Goal: Find specific page/section: Find specific page/section

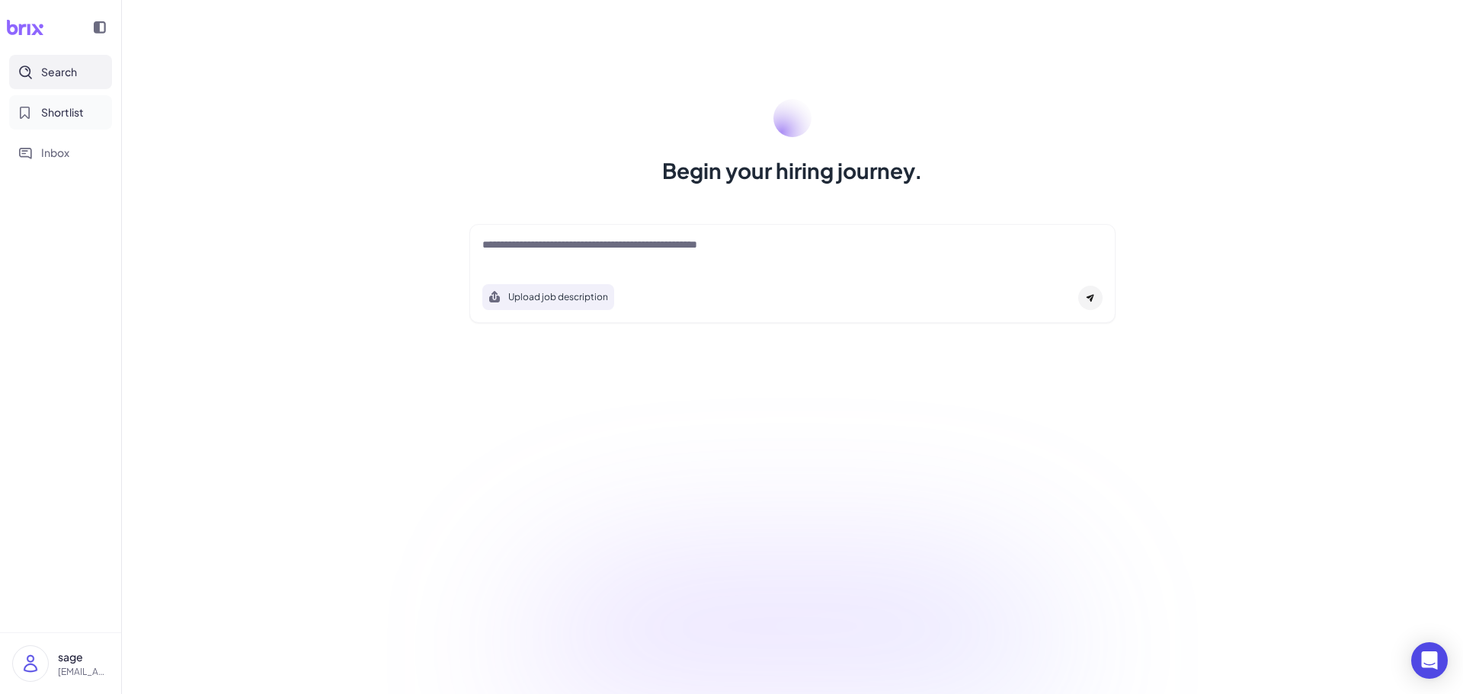
click at [55, 114] on span "Shortlist" at bounding box center [62, 112] width 43 height 16
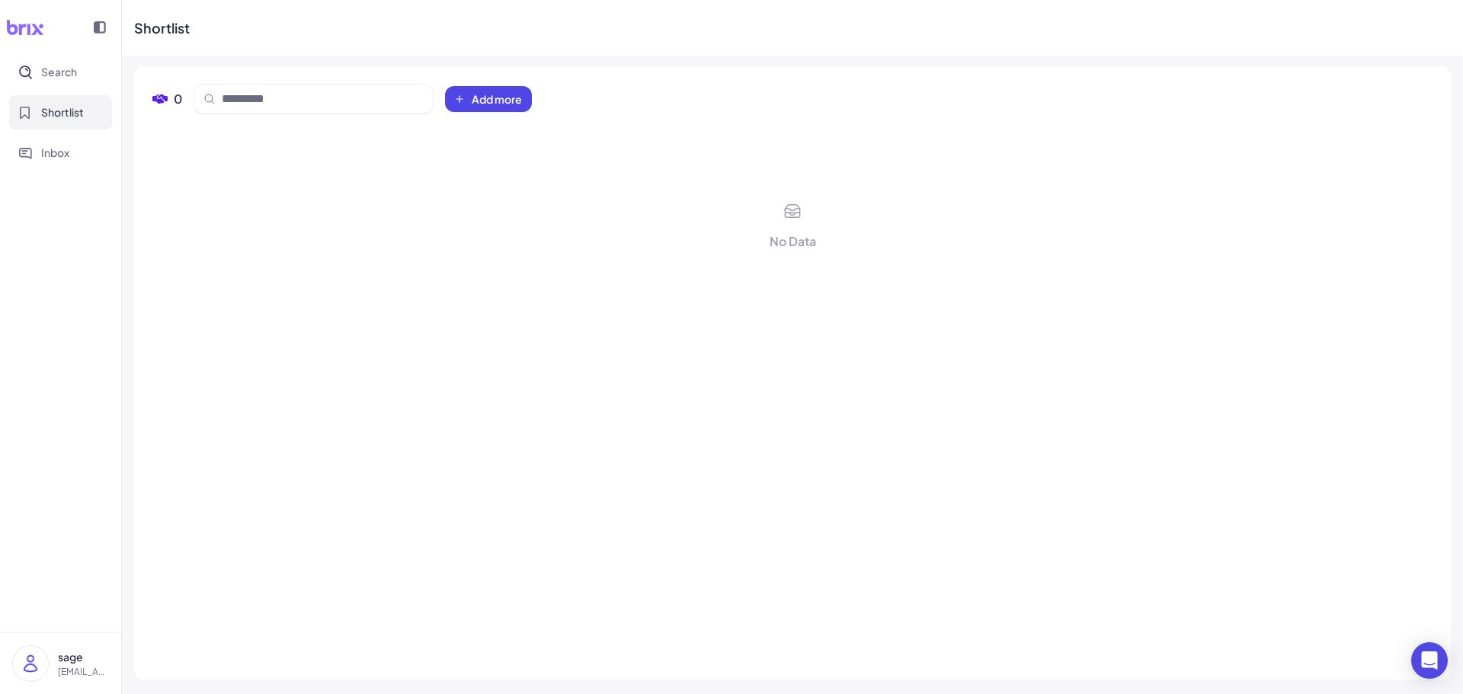
click at [65, 172] on nav "Search Shortlist Inbox" at bounding box center [60, 343] width 121 height 577
click at [64, 158] on span "Inbox" at bounding box center [55, 153] width 28 height 16
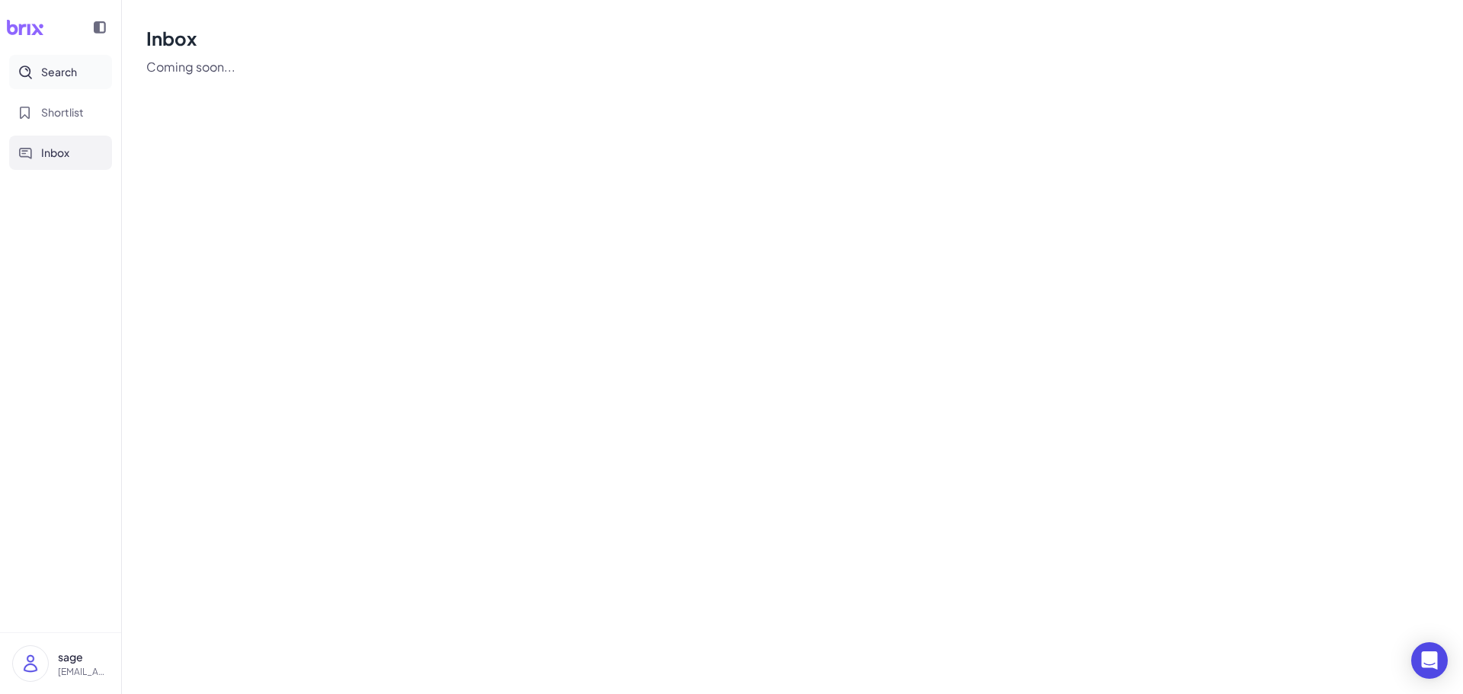
click at [73, 69] on span "Search" at bounding box center [59, 72] width 36 height 16
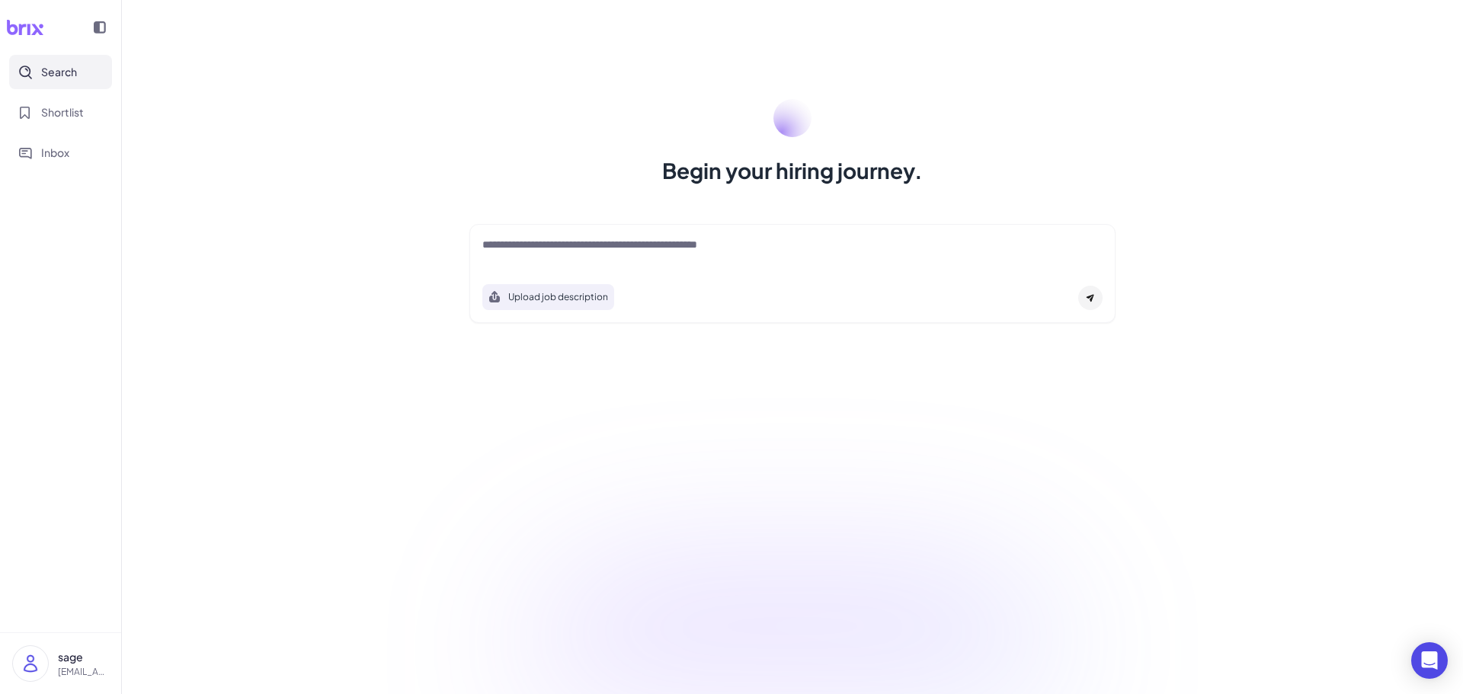
click at [815, 167] on h1 "Begin your hiring journey." at bounding box center [792, 170] width 261 height 30
click at [569, 276] on div "Upload job description" at bounding box center [548, 292] width 132 height 35
click at [34, 114] on button "Shortlist" at bounding box center [60, 112] width 103 height 34
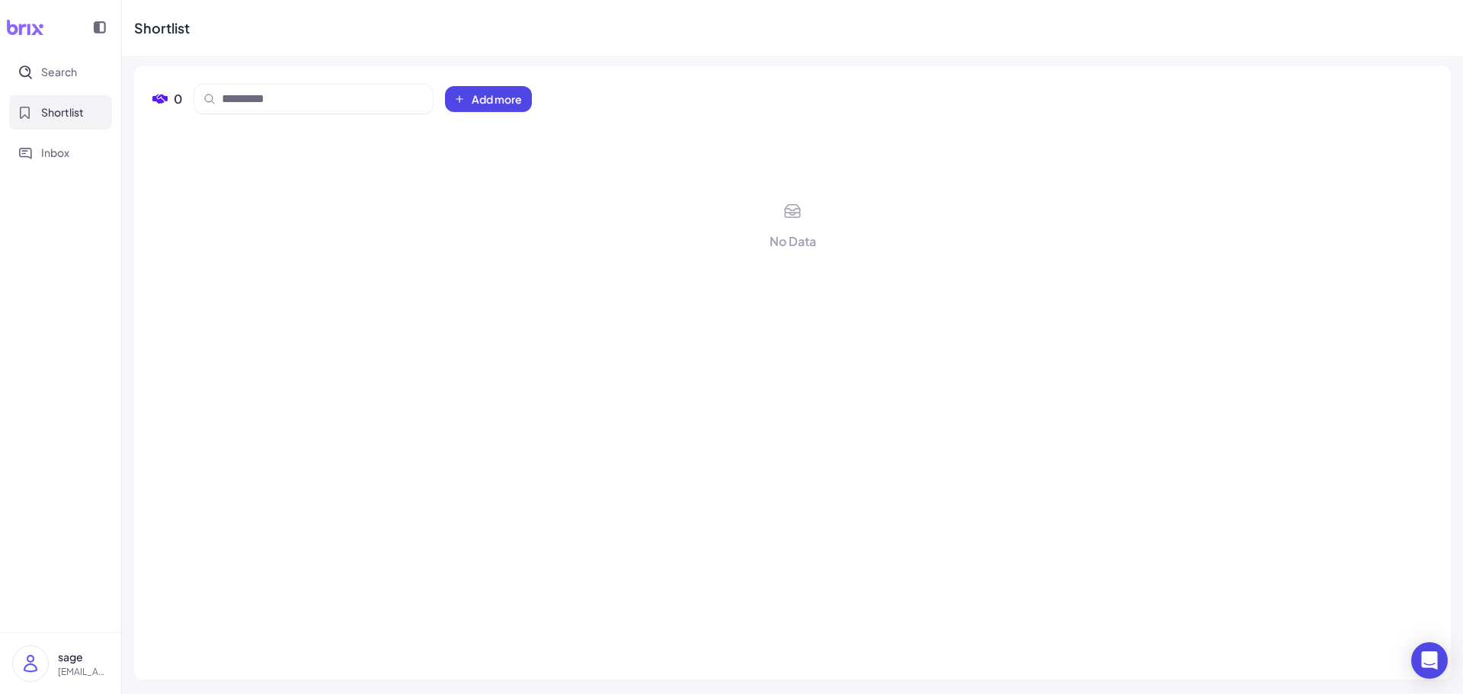
click at [29, 30] on icon at bounding box center [25, 27] width 37 height 15
click at [99, 24] on icon at bounding box center [100, 27] width 12 height 12
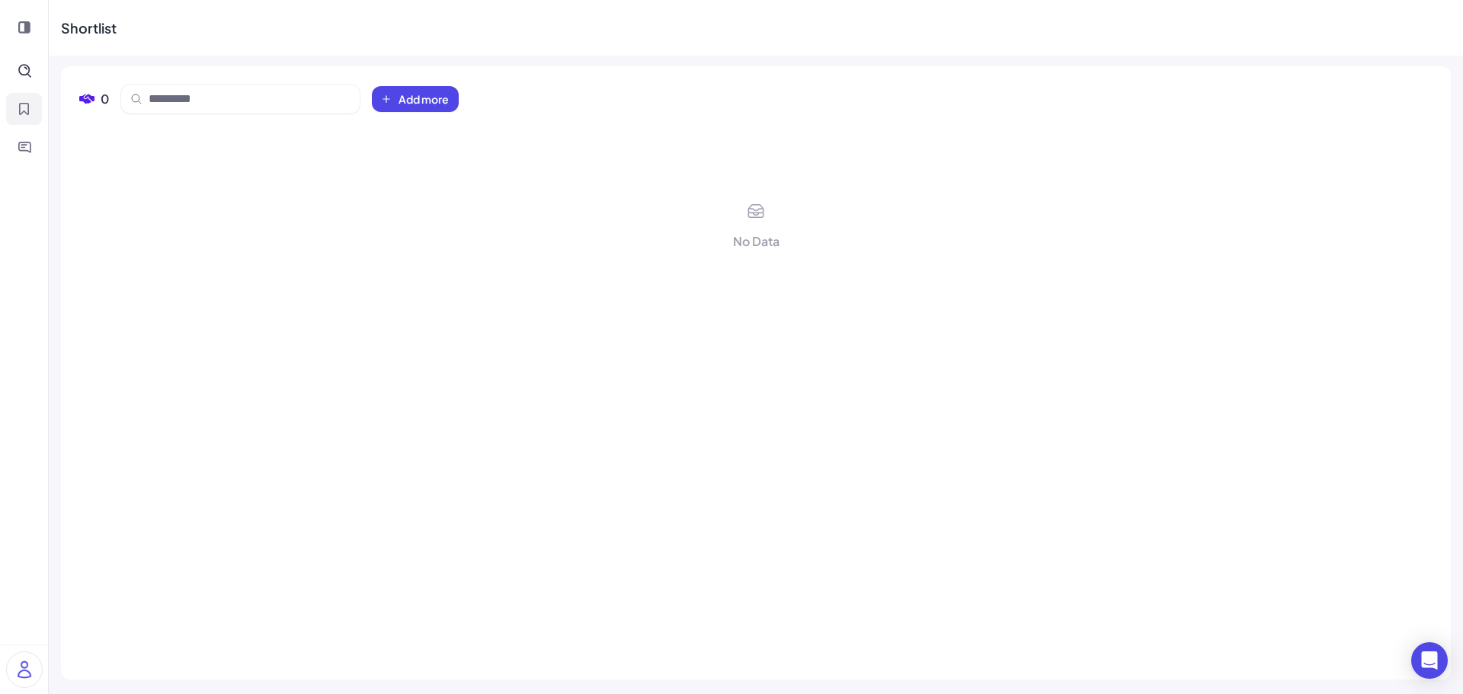
click at [30, 32] on icon at bounding box center [24, 27] width 12 height 12
